Goal: Find specific page/section: Find specific page/section

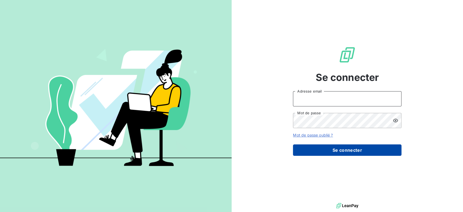
type input "[EMAIL_ADDRESS][DOMAIN_NAME]"
click at [346, 153] on button "Se connecter" at bounding box center [347, 149] width 109 height 11
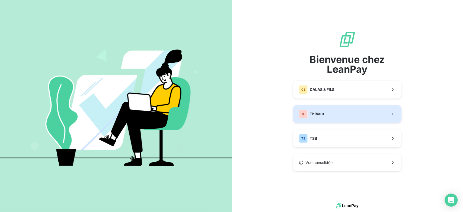
click at [344, 114] on button "TH Thibaut" at bounding box center [347, 114] width 109 height 18
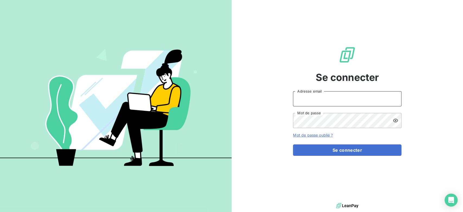
type input "[EMAIL_ADDRESS][DOMAIN_NAME]"
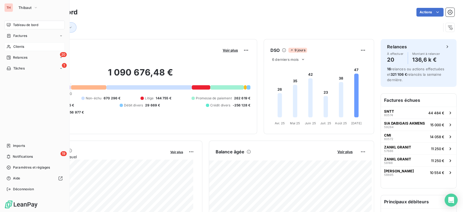
click at [22, 49] on span "Clients" at bounding box center [18, 46] width 11 height 5
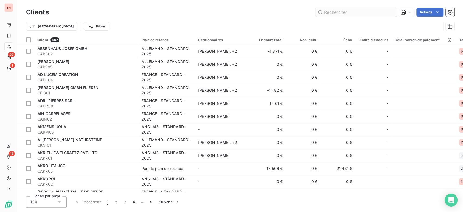
click at [342, 12] on input "text" at bounding box center [355, 12] width 81 height 9
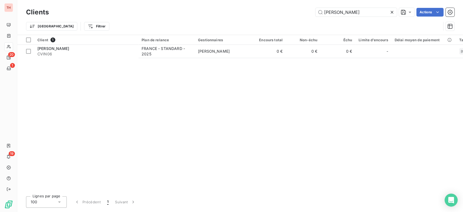
type input "[PERSON_NAME]"
click at [169, 63] on div "Client 1 Plan de relance Gestionnaires Encours total Non-échu Échu Limite d’enc…" at bounding box center [240, 113] width 446 height 157
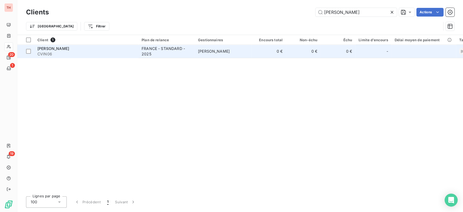
click at [177, 55] on div "FRANCE - STANDARD - 2025" at bounding box center [167, 51] width 50 height 11
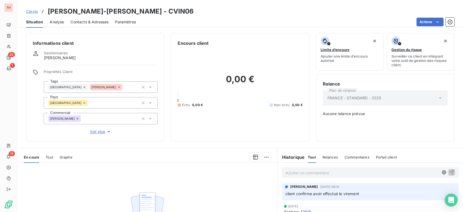
click at [92, 133] on span "Voir plus" at bounding box center [101, 131] width 22 height 5
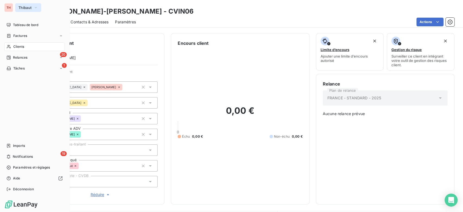
click at [19, 5] on button "Thibaut" at bounding box center [28, 7] width 26 height 9
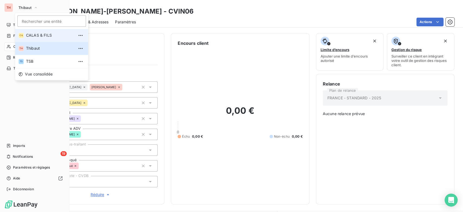
click at [39, 36] on span "CALAS & FILS" at bounding box center [50, 35] width 48 height 5
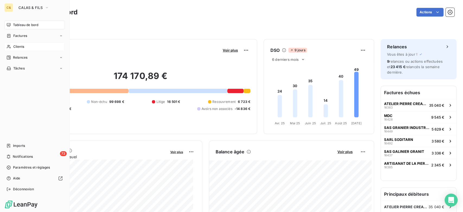
click at [35, 45] on div "Clients" at bounding box center [34, 46] width 60 height 9
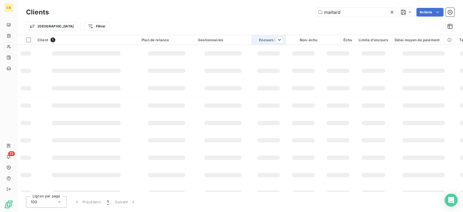
type input "[PERSON_NAME]"
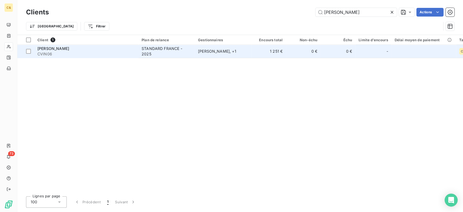
click at [55, 53] on span "CVIN06" at bounding box center [86, 53] width 98 height 5
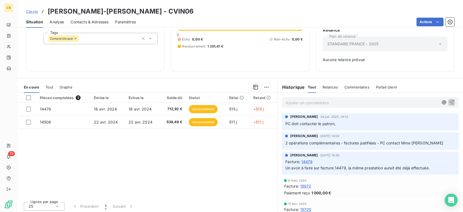
scroll to position [55, 0]
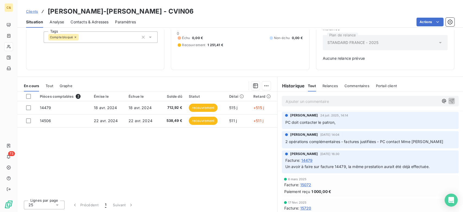
click at [74, 128] on div "Pièces comptables 2 Émise le Échue le Solde dû Statut Délai Retard 14479 [DATE]…" at bounding box center [147, 143] width 260 height 104
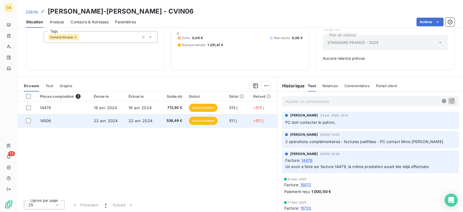
click at [75, 124] on td "14506" at bounding box center [64, 120] width 54 height 13
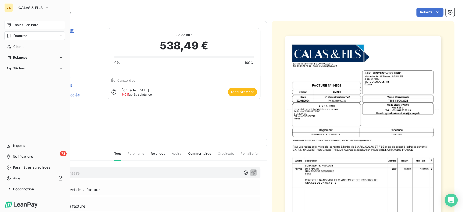
click at [6, 26] on div "Tableau de bord" at bounding box center [34, 25] width 60 height 9
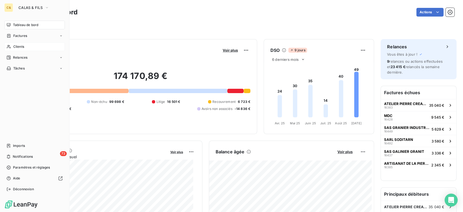
click at [30, 49] on div "Clients" at bounding box center [34, 46] width 60 height 9
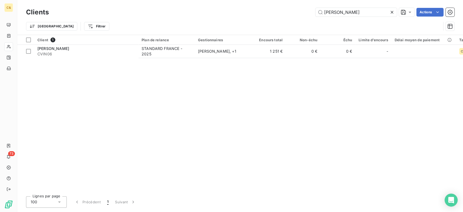
drag, startPoint x: 377, startPoint y: 7, endPoint x: 285, endPoint y: 7, distance: 91.1
click at [249, 9] on div "Clients [PERSON_NAME] Actions" at bounding box center [240, 12] width 428 height 11
click at [336, 15] on input "[PERSON_NAME]" at bounding box center [355, 12] width 81 height 9
type input "mdc"
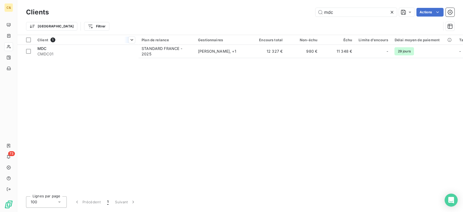
click at [104, 40] on div "Client 1" at bounding box center [86, 39] width 98 height 5
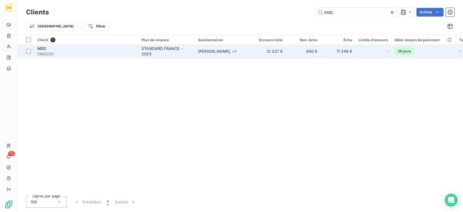
click at [104, 47] on div "MDC" at bounding box center [86, 48] width 98 height 5
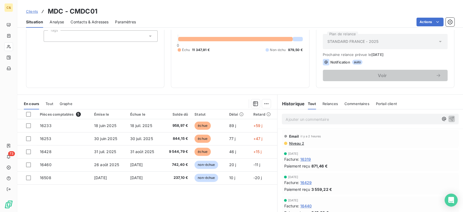
scroll to position [74, 0]
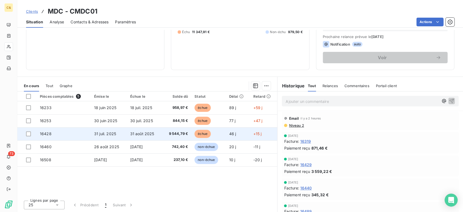
click at [141, 132] on span "31 août 2025" at bounding box center [142, 133] width 24 height 5
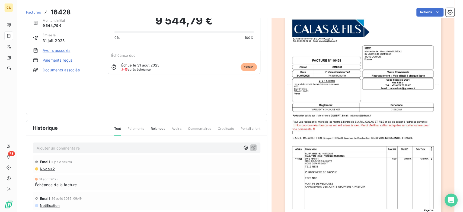
scroll to position [65, 0]
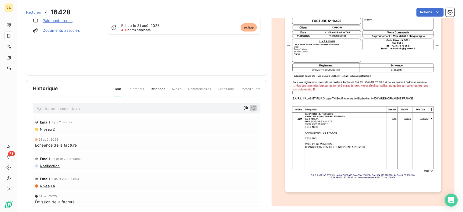
click at [371, 138] on img "button" at bounding box center [363, 81] width 156 height 221
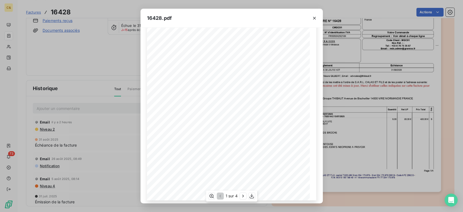
scroll to position [67, 0]
click at [242, 197] on icon "button" at bounding box center [242, 195] width 5 height 5
click at [241, 195] on icon "button" at bounding box center [243, 195] width 5 height 5
click at [244, 194] on icon "button" at bounding box center [243, 195] width 5 height 5
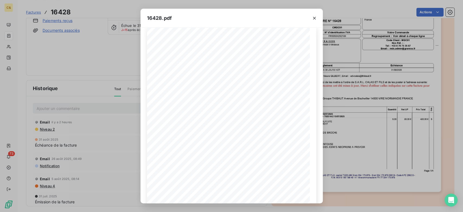
click at [386, 104] on div "16428.pdf [STREET_ADDRESS]. 05 63 50 62 47 Email: [EMAIL_ADDRESS][DOMAIN_NAME] …" at bounding box center [231, 106] width 463 height 212
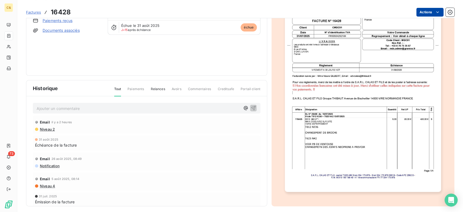
click at [423, 13] on html "C& 73 Factures 16428 Actions MDC CMDC01 Montant initial 9 544,79 € Émise le [DA…" at bounding box center [231, 106] width 463 height 212
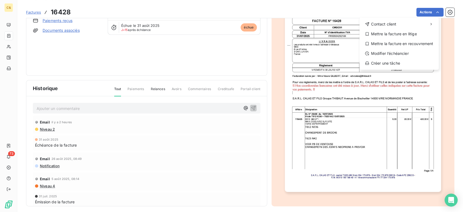
click at [365, 106] on html "C& 73 Factures 16428 Actions Contact client Mettre la facture en litige Mettre …" at bounding box center [231, 106] width 463 height 212
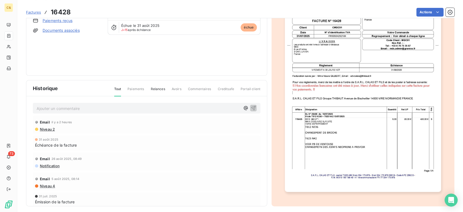
click at [356, 101] on img "button" at bounding box center [363, 81] width 156 height 221
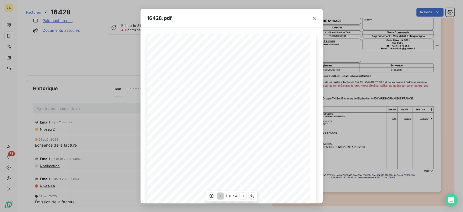
click at [255, 197] on div "1 sur 4" at bounding box center [231, 195] width 51 height 11
click at [252, 196] on icon "button" at bounding box center [252, 196] width 4 height 5
drag, startPoint x: 94, startPoint y: 52, endPoint x: 89, endPoint y: 50, distance: 5.3
click at [94, 51] on div "16428.pdf FACTURE N∞†16428 [STREET_ADDRESS]. 05 63 50 62 47 Email [EMAIL_ADDRES…" at bounding box center [231, 106] width 463 height 212
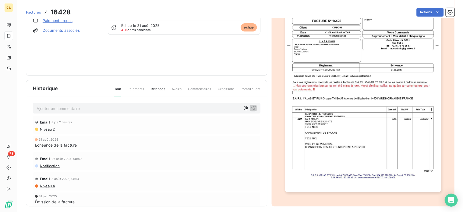
click at [33, 13] on span "Factures" at bounding box center [33, 12] width 15 height 4
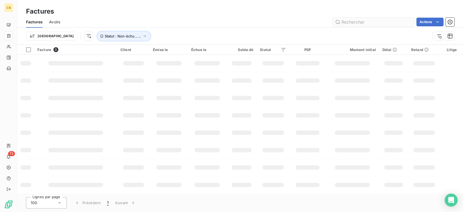
click at [373, 18] on input "text" at bounding box center [373, 22] width 81 height 9
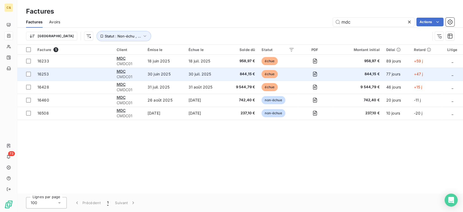
type input "mdc"
click at [45, 72] on span "16253" at bounding box center [42, 74] width 11 height 5
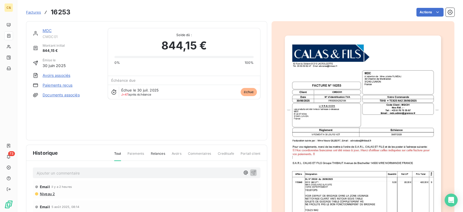
click at [344, 160] on img "button" at bounding box center [363, 146] width 156 height 221
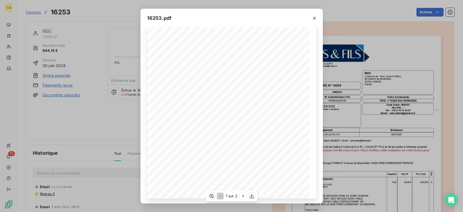
scroll to position [67, 0]
click at [241, 194] on icon "button" at bounding box center [242, 195] width 5 height 5
click at [253, 195] on icon "button" at bounding box center [252, 196] width 4 height 5
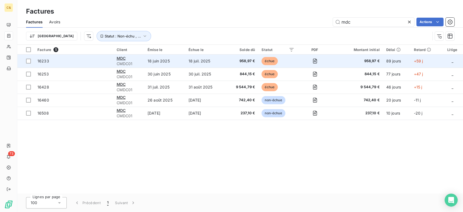
click at [62, 58] on td "16233" at bounding box center [73, 61] width 79 height 13
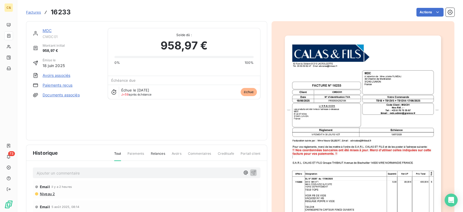
click at [358, 143] on img "button" at bounding box center [363, 146] width 156 height 221
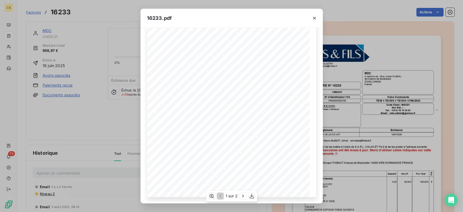
scroll to position [67, 0]
click at [244, 197] on icon "button" at bounding box center [242, 195] width 5 height 5
click at [219, 196] on icon "button" at bounding box center [219, 195] width 5 height 5
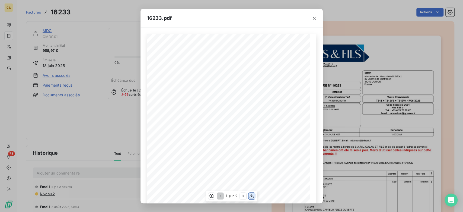
click at [254, 195] on icon "button" at bounding box center [251, 195] width 5 height 5
click at [317, 18] on button "button" at bounding box center [314, 18] width 9 height 9
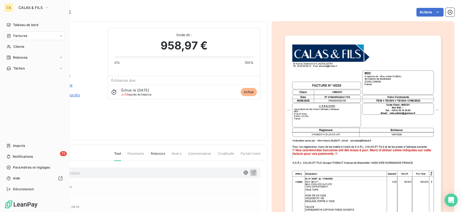
click at [14, 24] on span "Tableau de bord" at bounding box center [25, 25] width 25 height 5
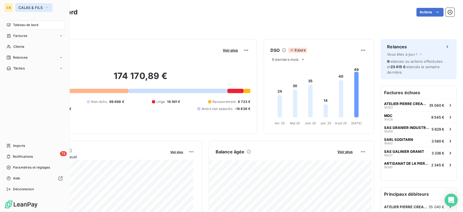
click at [31, 8] on span "CALAS & FILS" at bounding box center [30, 7] width 24 height 4
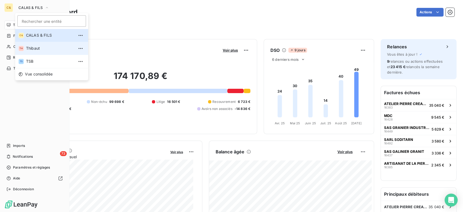
click at [40, 49] on span "Thibaut" at bounding box center [50, 48] width 48 height 5
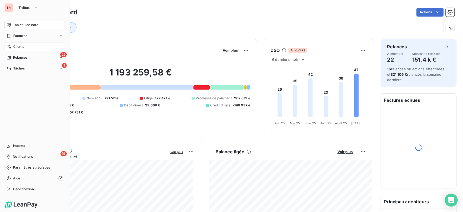
click at [24, 50] on div "Clients" at bounding box center [34, 46] width 60 height 9
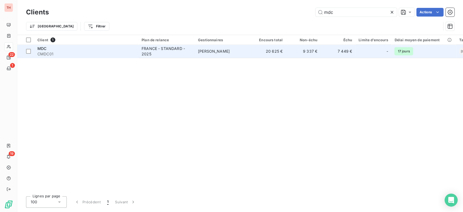
click at [179, 52] on div "FRANCE - STANDARD - 2025" at bounding box center [167, 51] width 50 height 11
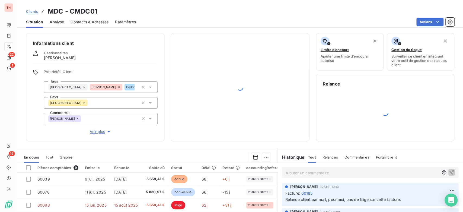
scroll to position [71, 0]
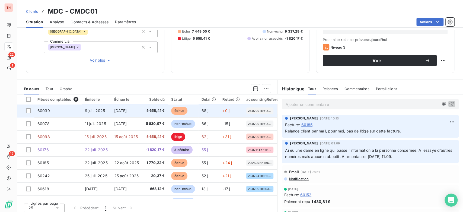
click at [127, 112] on span "[DATE]" at bounding box center [120, 110] width 13 height 5
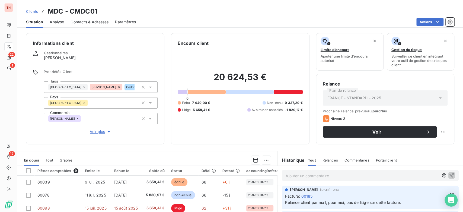
scroll to position [30, 0]
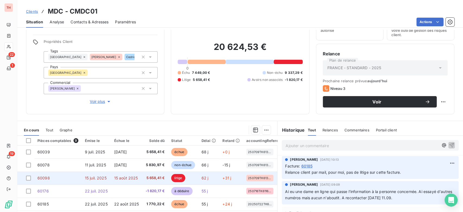
click at [91, 183] on td "15 juil. 2025" at bounding box center [96, 177] width 29 height 13
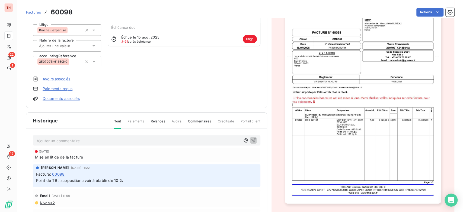
scroll to position [60, 0]
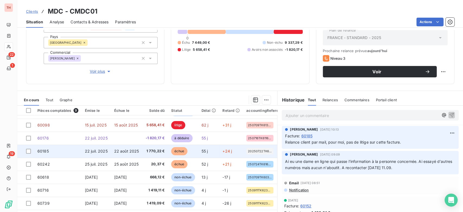
scroll to position [74, 0]
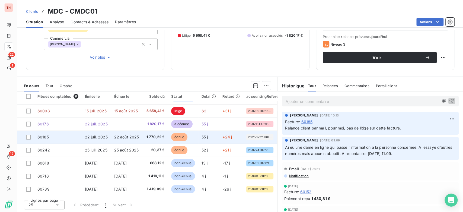
click at [126, 135] on span "22 août 2025" at bounding box center [126, 137] width 25 height 5
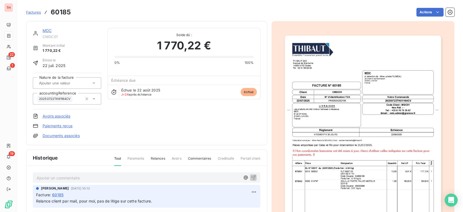
click at [338, 86] on img "button" at bounding box center [363, 146] width 156 height 221
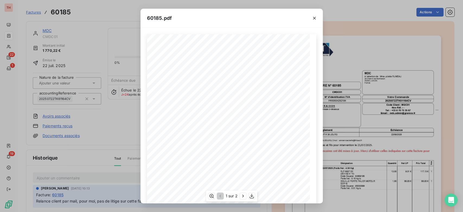
scroll to position [30, 0]
click at [250, 195] on icon "button" at bounding box center [251, 195] width 5 height 5
click at [312, 20] on icon "button" at bounding box center [314, 17] width 5 height 5
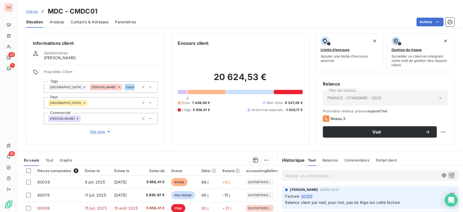
scroll to position [60, 0]
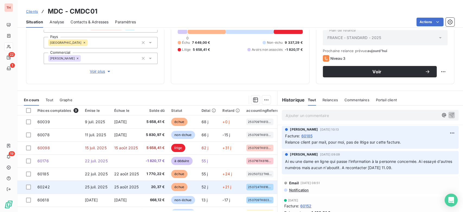
click at [154, 184] on td "20,37 €" at bounding box center [155, 186] width 26 height 13
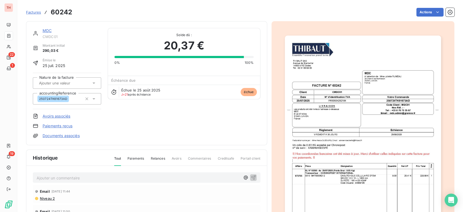
click at [377, 141] on img "button" at bounding box center [363, 146] width 156 height 221
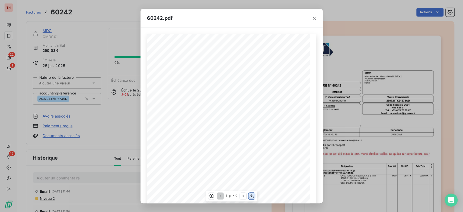
click at [254, 194] on icon "button" at bounding box center [251, 195] width 5 height 5
click at [315, 17] on icon "button" at bounding box center [314, 17] width 5 height 5
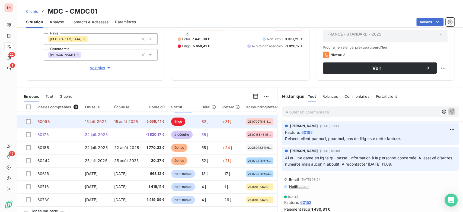
scroll to position [74, 0]
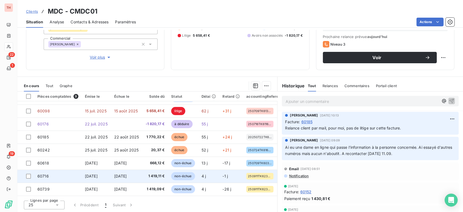
click at [127, 175] on span "[DATE]" at bounding box center [120, 176] width 13 height 5
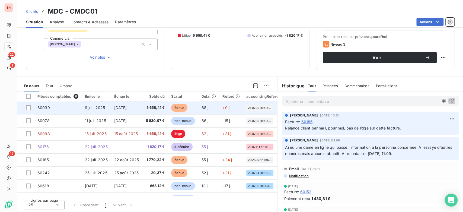
click at [158, 109] on span "5 658,41 €" at bounding box center [154, 107] width 19 height 5
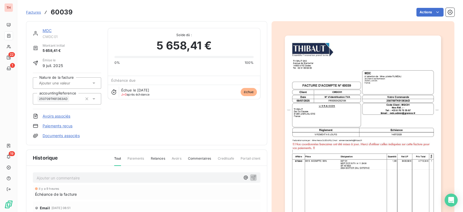
click at [372, 122] on img "button" at bounding box center [363, 146] width 156 height 221
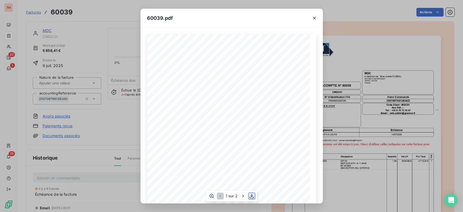
click at [254, 195] on icon "button" at bounding box center [251, 195] width 5 height 5
click at [314, 18] on icon "button" at bounding box center [314, 18] width 3 height 3
